Goal: Task Accomplishment & Management: Manage account settings

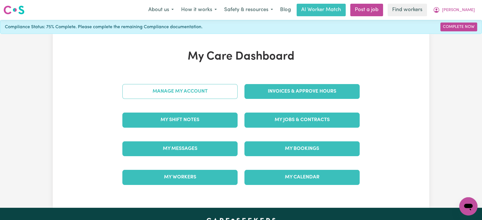
click at [223, 93] on link "Manage My Account" at bounding box center [179, 91] width 115 height 15
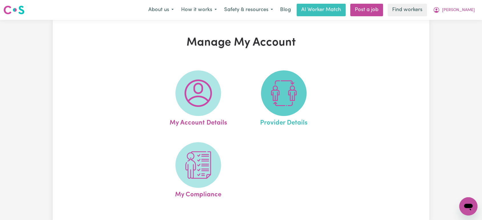
click at [278, 93] on img at bounding box center [283, 93] width 27 height 27
select select "NDIS_FUNDING_PLAN_MANAGED"
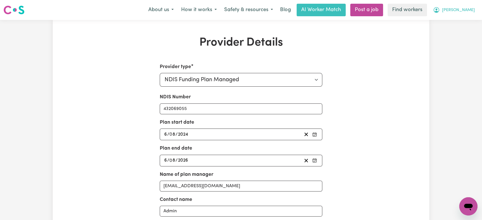
click at [474, 12] on span "[PERSON_NAME]" at bounding box center [458, 10] width 33 height 6
click at [473, 21] on link "My Dashboard" at bounding box center [455, 22] width 45 height 11
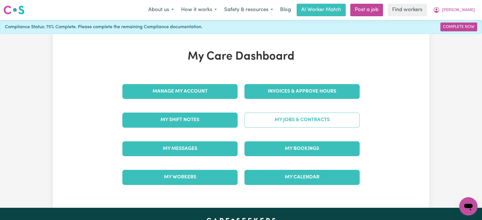
click at [295, 116] on link "My Jobs & Contracts" at bounding box center [301, 120] width 115 height 15
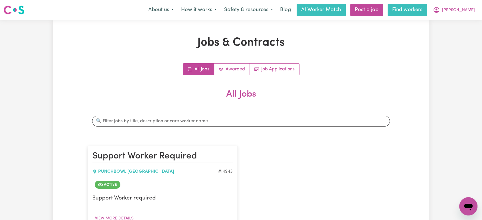
click at [427, 11] on link "Find workers" at bounding box center [406, 10] width 39 height 13
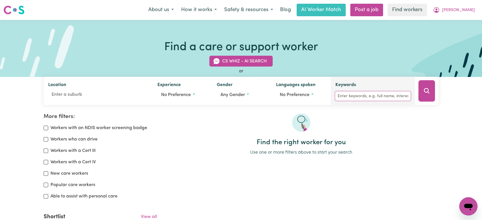
click at [368, 95] on input "Keywords" at bounding box center [372, 96] width 75 height 9
type input "pia"
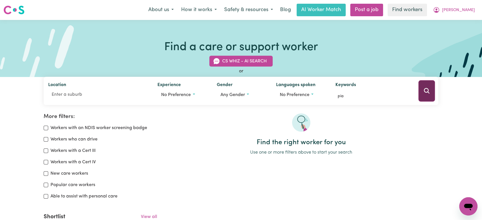
click at [433, 89] on button "Search" at bounding box center [426, 90] width 17 height 21
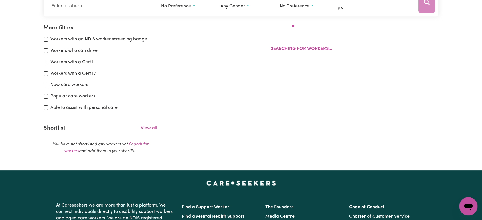
scroll to position [95, 0]
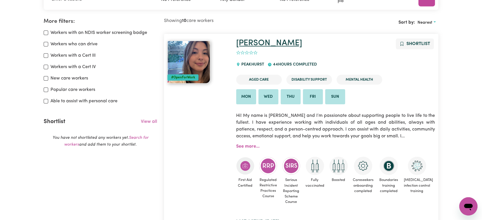
click at [247, 45] on link "[PERSON_NAME]" at bounding box center [269, 43] width 66 height 8
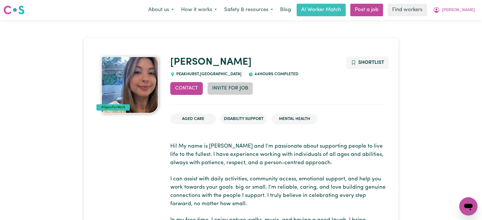
click at [242, 87] on button "Invite for Job" at bounding box center [230, 88] width 46 height 13
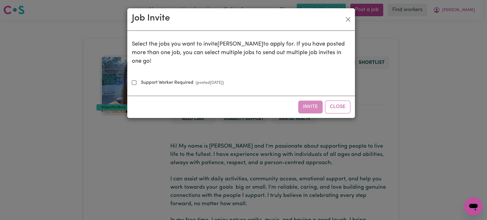
click at [224, 81] on small "(posted [DATE] )" at bounding box center [208, 83] width 31 height 4
click at [136, 80] on input "Support Worker Required (posted [DATE] )" at bounding box center [134, 82] width 5 height 5
checkbox input "true"
click at [305, 101] on button "Invite" at bounding box center [310, 107] width 25 height 13
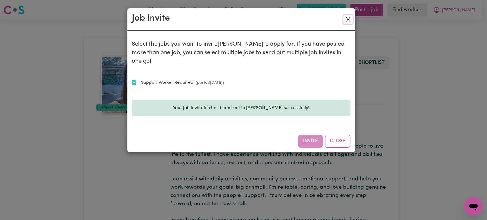
click at [348, 21] on button "Close" at bounding box center [347, 19] width 9 height 9
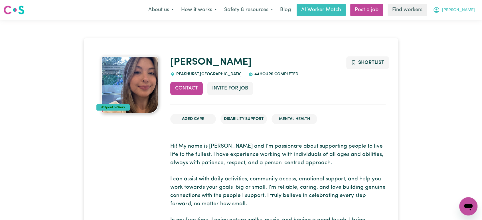
click at [465, 10] on span "[PERSON_NAME]" at bounding box center [458, 10] width 33 height 6
click at [455, 22] on link "My Dashboard" at bounding box center [455, 22] width 45 height 11
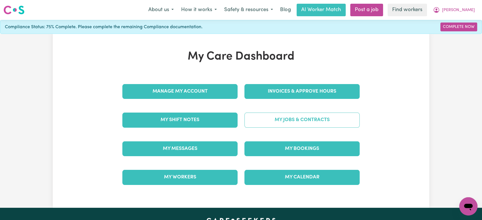
click at [294, 120] on link "My Jobs & Contracts" at bounding box center [301, 120] width 115 height 15
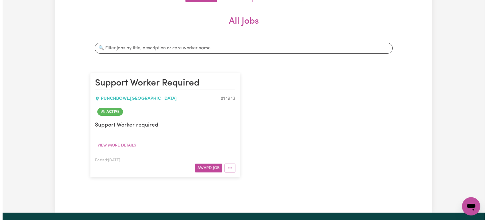
scroll to position [127, 0]
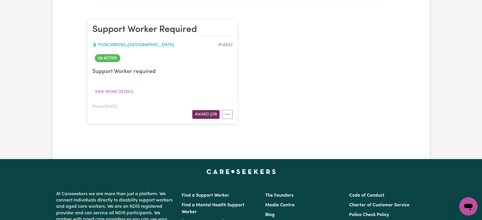
click at [204, 114] on button "Award Job" at bounding box center [205, 114] width 27 height 9
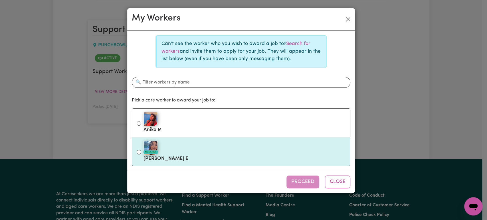
click at [194, 154] on div "#OpenForWork" at bounding box center [244, 148] width 202 height 14
click at [141, 154] on input "#OpenForWork [PERSON_NAME]" at bounding box center [139, 152] width 5 height 5
radio input "true"
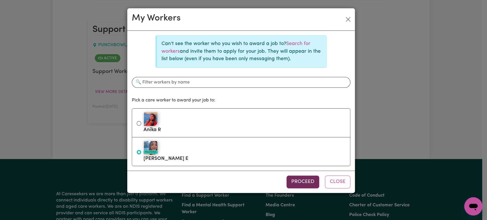
click at [293, 182] on button "Proceed" at bounding box center [302, 182] width 33 height 13
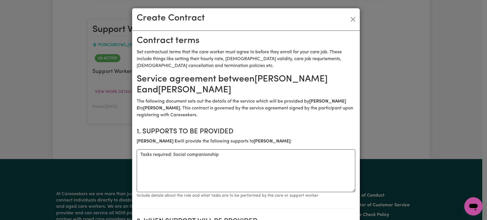
scroll to position [95, 0]
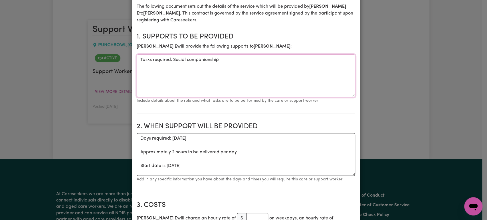
click at [236, 54] on textarea "Tasks required: Social companionship" at bounding box center [246, 75] width 218 height 43
type textarea "Tasks required: Social companionship and communtiy access"
drag, startPoint x: 228, startPoint y: 158, endPoint x: 170, endPoint y: 125, distance: 66.9
click at [170, 133] on textarea "Days required: [DATE] Approximately 2 hours to be delivered per day. Start date…" at bounding box center [246, 154] width 218 height 43
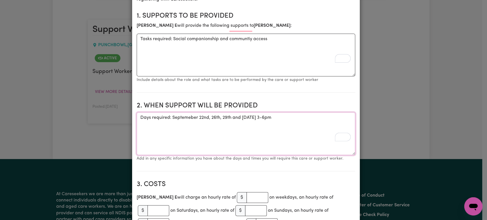
scroll to position [127, 0]
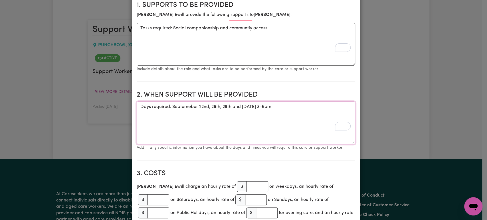
type textarea "Days required: Septemeber 22nd, 26th, 29th and [DATE] 3-6pm"
click at [246, 181] on input "number" at bounding box center [257, 186] width 22 height 11
paste input "63.27"
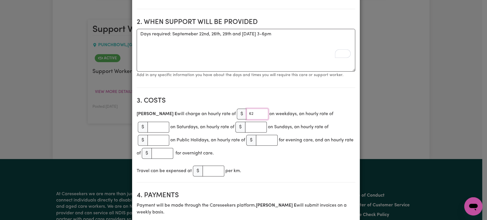
scroll to position [285, 0]
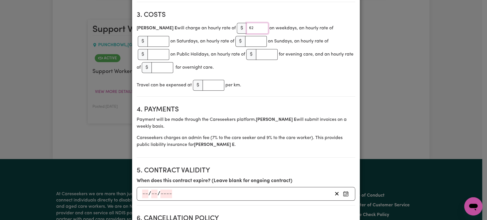
type input "62"
click at [212, 80] on input "number" at bounding box center [213, 85] width 22 height 11
type input "1"
click at [293, 79] on div "Travel can be expensed at $ 1 per km." at bounding box center [246, 85] width 218 height 13
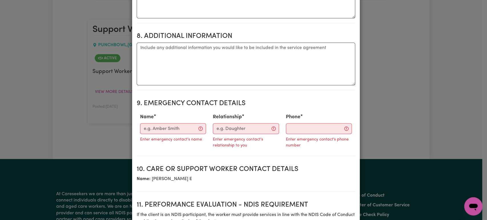
scroll to position [665, 0]
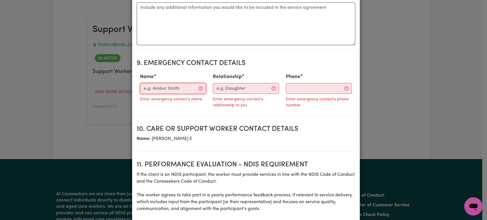
click at [159, 83] on input "Name" at bounding box center [173, 88] width 66 height 11
paste input "[PERSON_NAME]"
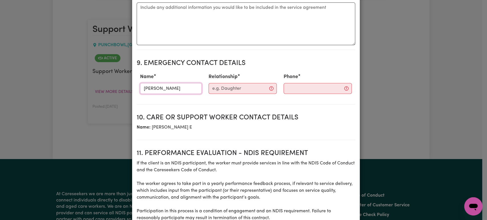
type input "[PERSON_NAME]"
click at [231, 83] on input "Relationship" at bounding box center [242, 88] width 68 height 11
type input "S"
type input "Support Coordinator"
click at [283, 83] on input "Phone" at bounding box center [312, 88] width 69 height 11
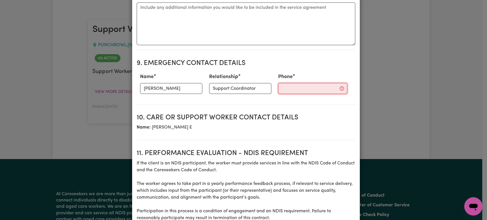
paste input "0475 193 978"
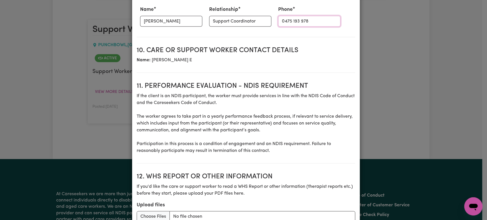
scroll to position [763, 0]
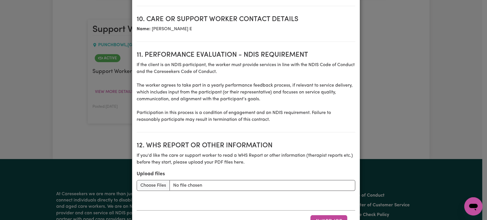
type input "0475 193 978"
click at [325, 215] on button "Award Job" at bounding box center [328, 221] width 37 height 13
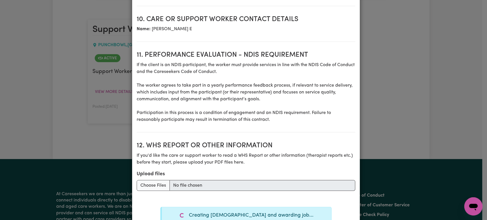
type textarea "Tasks required: Social companionship"
type textarea "Days required: [DATE] Approximately 2 hours to be delivered per day. Start date…"
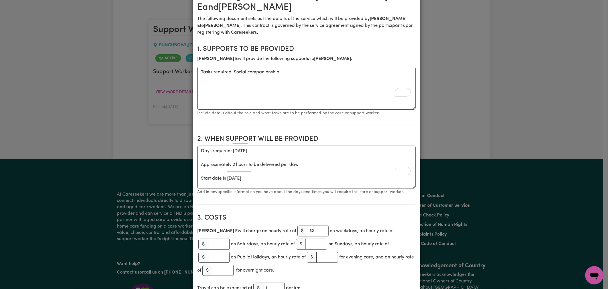
scroll to position [0, 0]
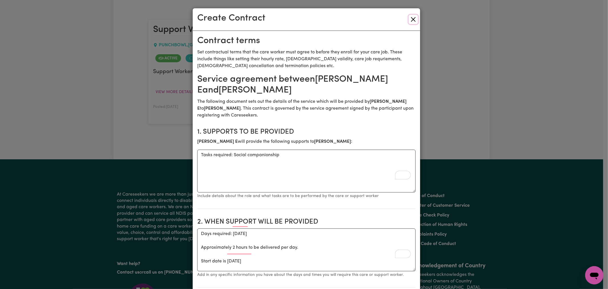
click at [411, 21] on button "Close" at bounding box center [413, 19] width 9 height 9
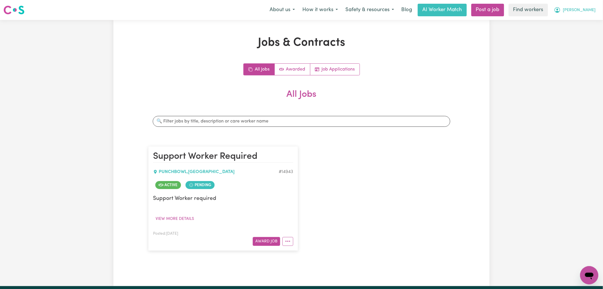
click at [482, 10] on span "[PERSON_NAME]" at bounding box center [579, 10] width 33 height 6
click at [482, 25] on link "My Dashboard" at bounding box center [577, 22] width 45 height 11
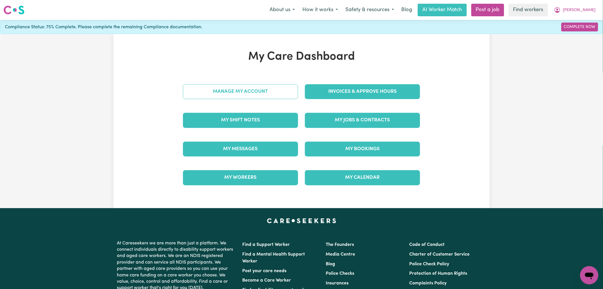
click at [240, 96] on link "Manage My Account" at bounding box center [240, 91] width 115 height 15
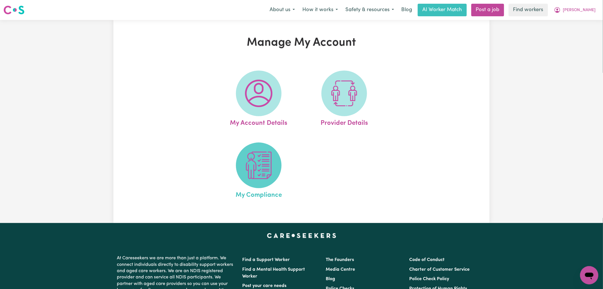
click at [252, 170] on img at bounding box center [258, 164] width 27 height 27
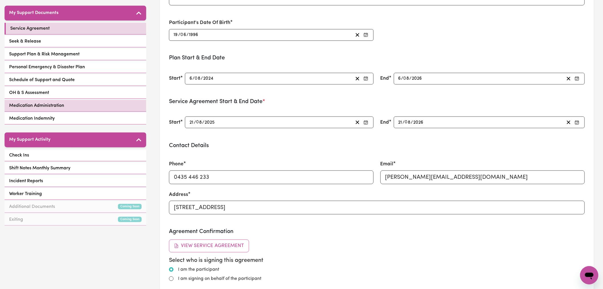
scroll to position [127, 0]
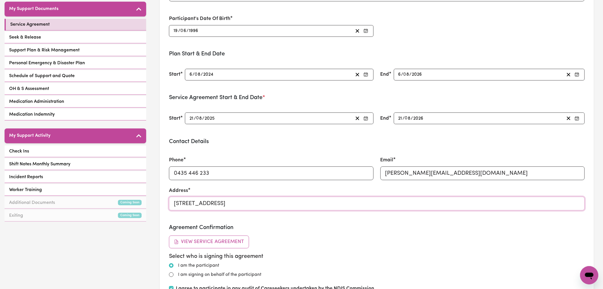
click at [242, 200] on input "[STREET_ADDRESS]" at bounding box center [377, 203] width 416 height 14
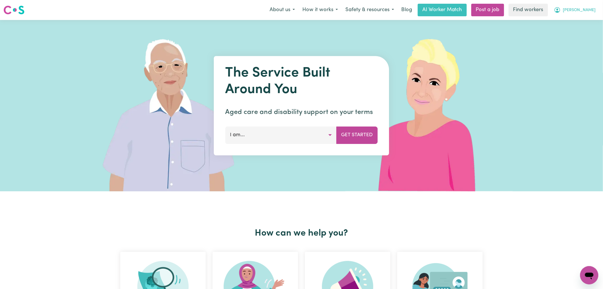
click at [591, 11] on span "[PERSON_NAME]" at bounding box center [579, 10] width 33 height 6
click at [580, 34] on link "Logout" at bounding box center [577, 32] width 45 height 11
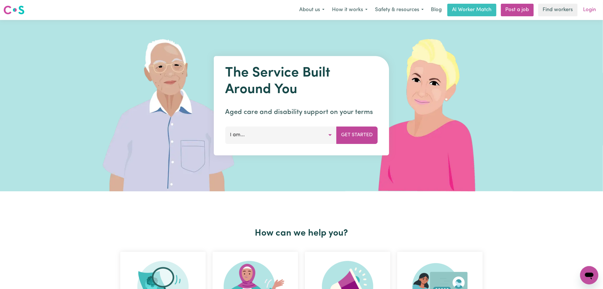
click at [592, 5] on link "Login" at bounding box center [590, 10] width 20 height 13
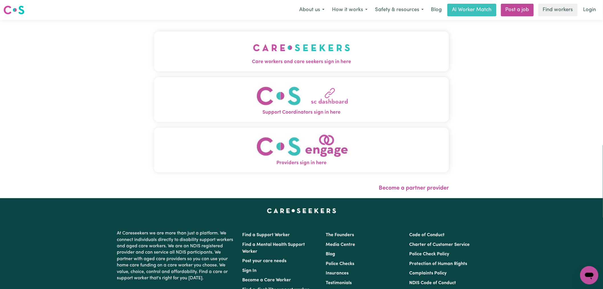
click at [163, 53] on button "Care workers and care seekers sign in here" at bounding box center [301, 51] width 295 height 40
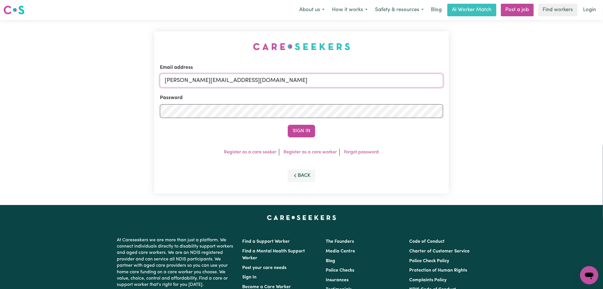
click at [265, 77] on input "lindsay@careseekers.com.au" at bounding box center [301, 81] width 283 height 14
drag, startPoint x: 251, startPoint y: 82, endPoint x: 195, endPoint y: 82, distance: 56.5
click at [195, 82] on input "superuser~alexandermcdonald@careseekers.com.au" at bounding box center [301, 81] width 283 height 14
type input "superuser~alexandermcdonald@careseekers.com.au"
click at [297, 132] on button "Sign In" at bounding box center [301, 131] width 27 height 13
